Goal: Information Seeking & Learning: Learn about a topic

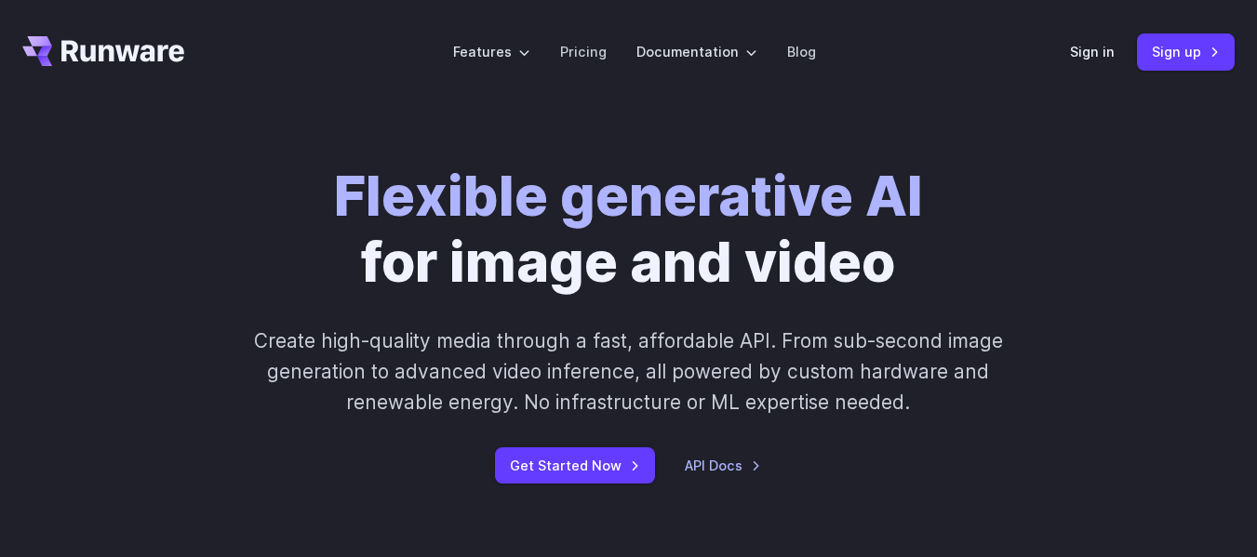
click at [516, 470] on link "Get Started Now" at bounding box center [575, 465] width 160 height 36
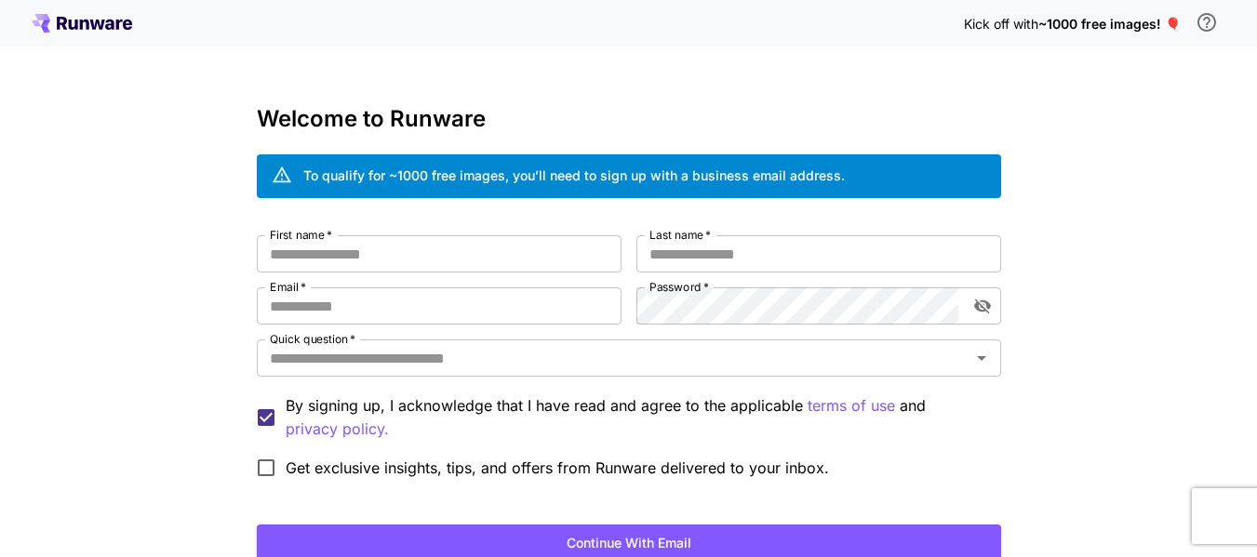
click at [244, 113] on div "Kick off with ~1000 free images! 🎈 Welcome to Runware To qualify for ~1000 free…" at bounding box center [628, 350] width 1257 height 700
click at [87, 32] on icon at bounding box center [82, 23] width 100 height 19
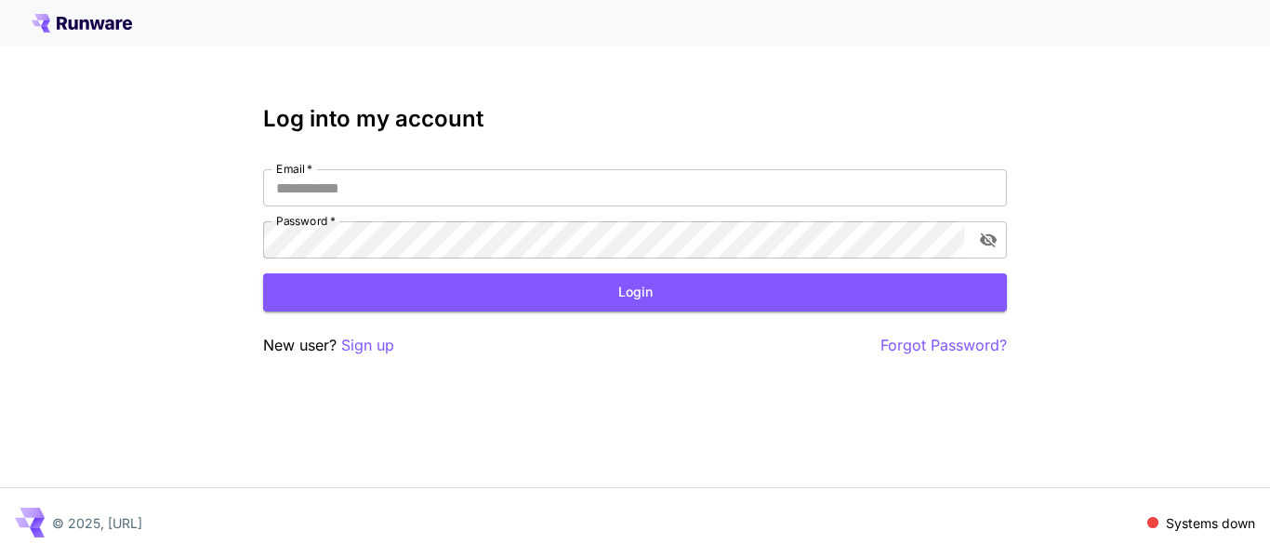
click at [43, 26] on icon at bounding box center [45, 23] width 9 height 7
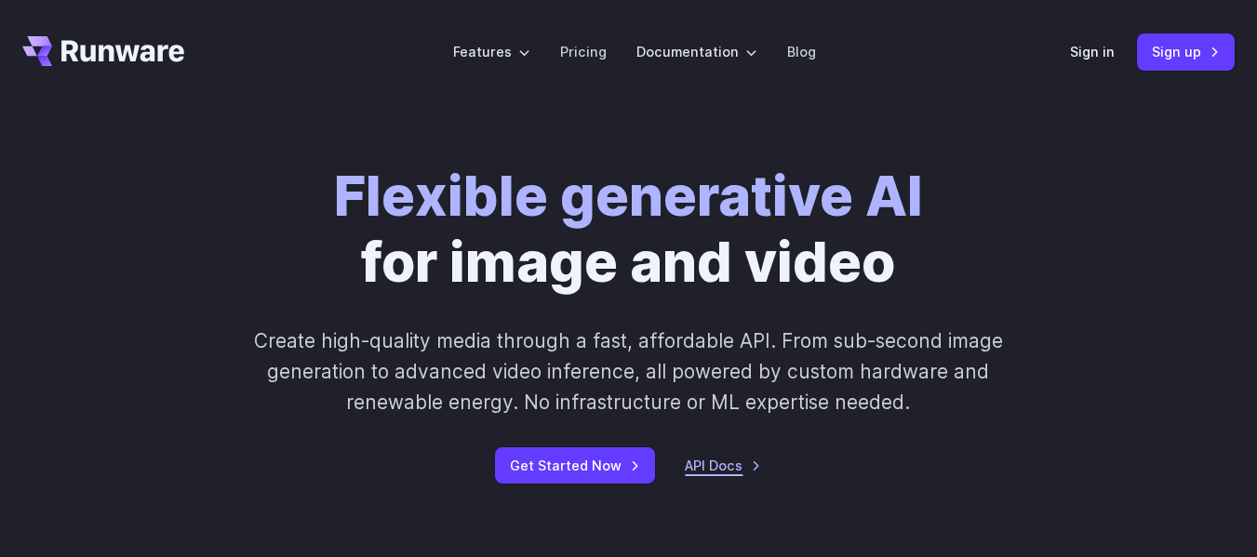
click at [733, 458] on link "API Docs" at bounding box center [723, 465] width 76 height 21
